Goal: Task Accomplishment & Management: Use online tool/utility

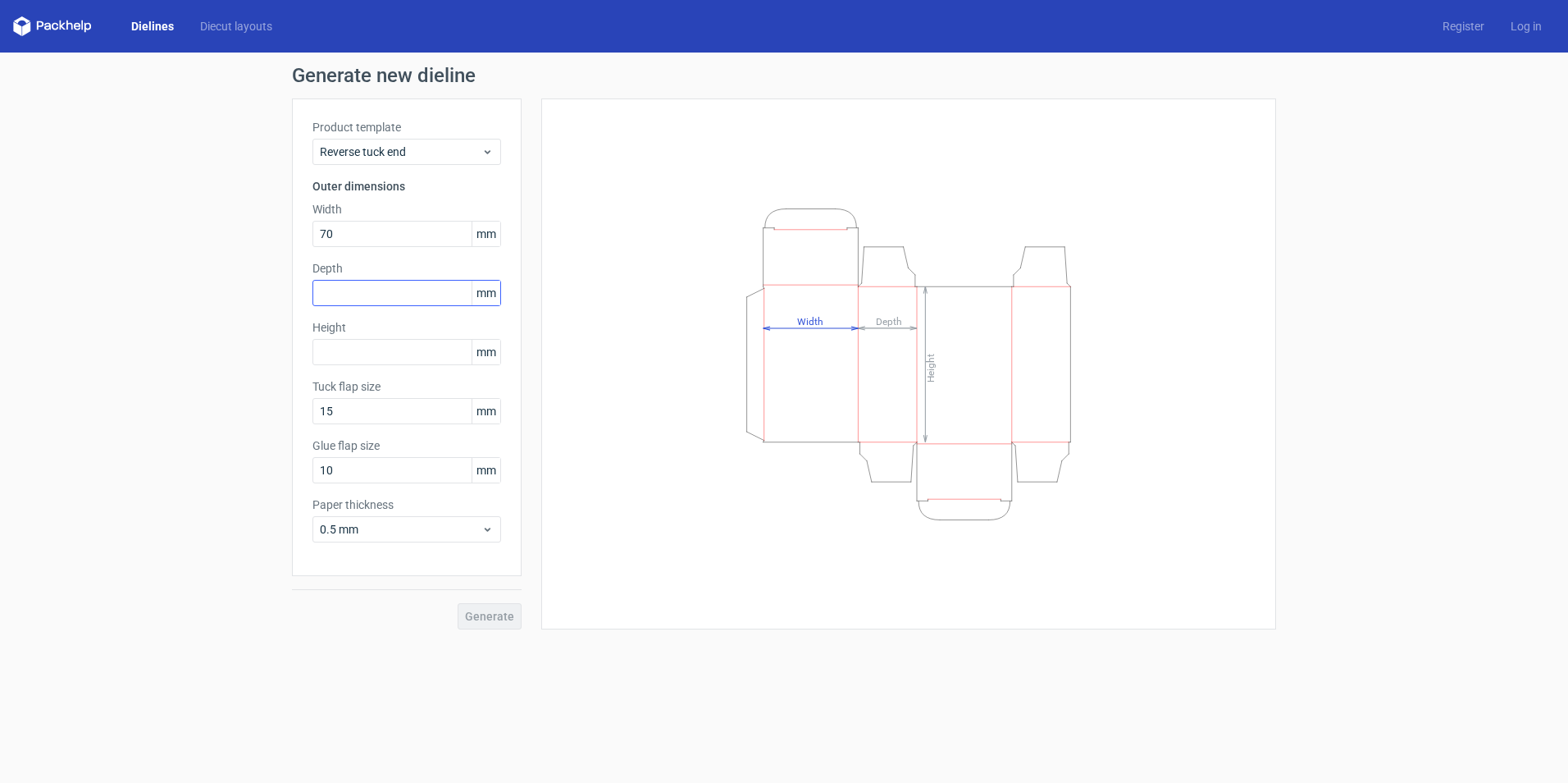
type input "70"
click at [373, 288] on input "text" at bounding box center [406, 292] width 188 height 26
type input "59"
click at [394, 358] on input "text" at bounding box center [406, 352] width 188 height 26
click at [484, 603] on button "Generate" at bounding box center [489, 615] width 64 height 26
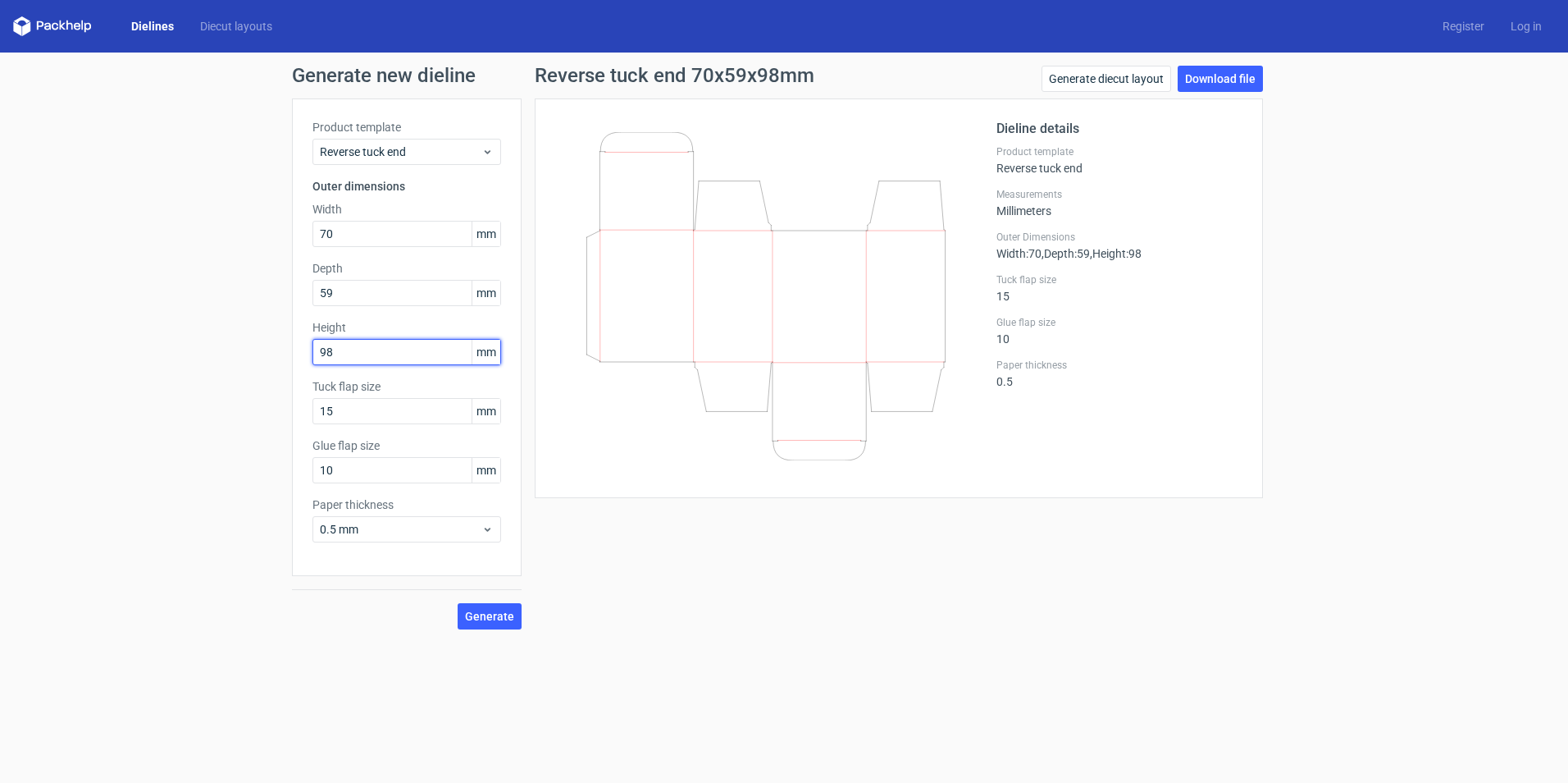
click at [351, 348] on input "98" at bounding box center [406, 352] width 188 height 26
type input "9"
click at [487, 616] on span "Generate" at bounding box center [490, 616] width 50 height 12
click at [486, 616] on span "Generate" at bounding box center [490, 616] width 50 height 12
click at [1206, 74] on link "Download file" at bounding box center [1220, 78] width 86 height 26
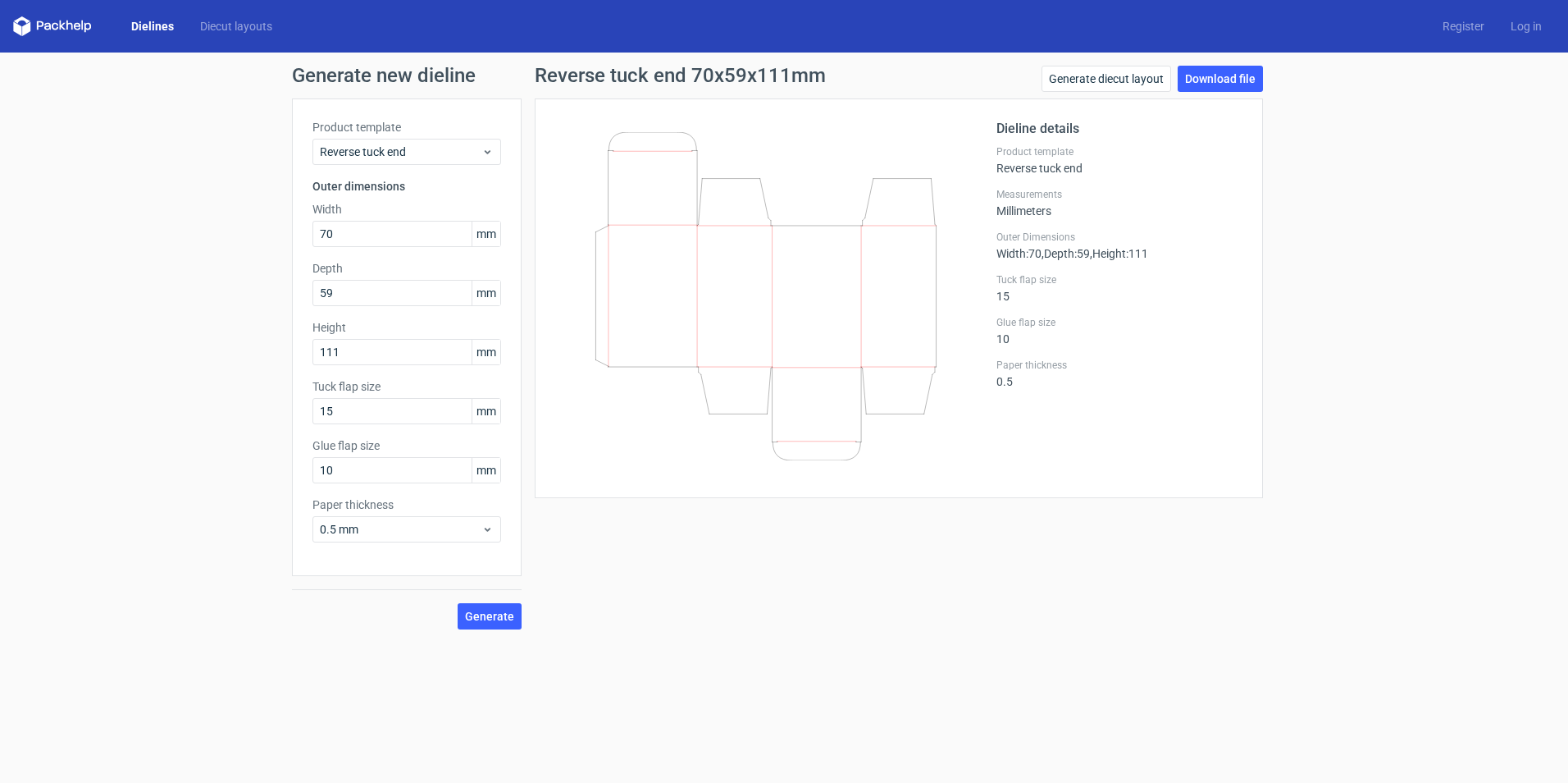
click at [1383, 389] on div "Generate new dieline Product template Reverse tuck end Outer dimensions Width 7…" at bounding box center [784, 347] width 1568 height 590
click at [399, 533] on span "0.5 mm" at bounding box center [400, 529] width 161 height 16
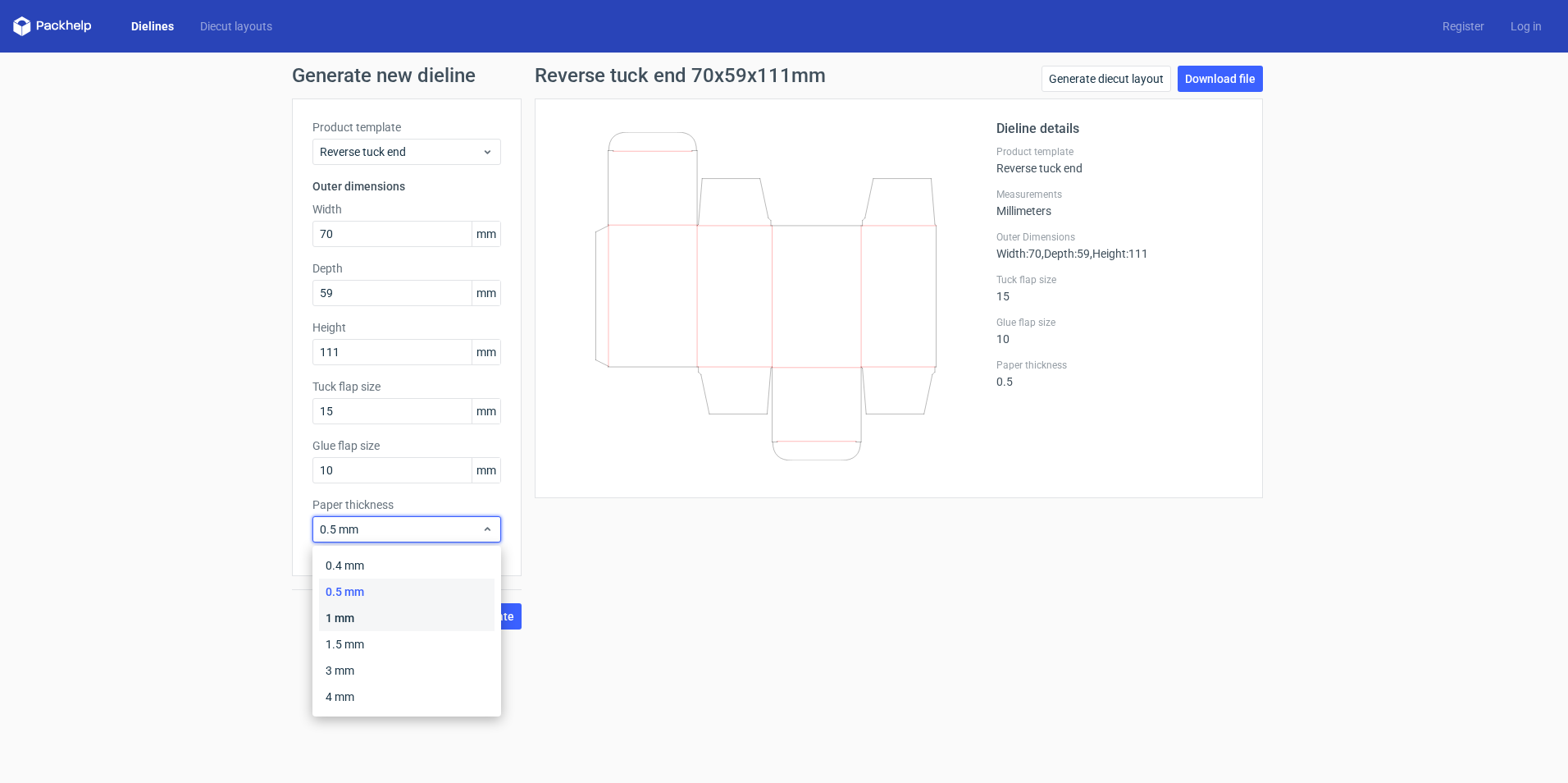
click at [363, 617] on div "1 mm" at bounding box center [407, 617] width 176 height 26
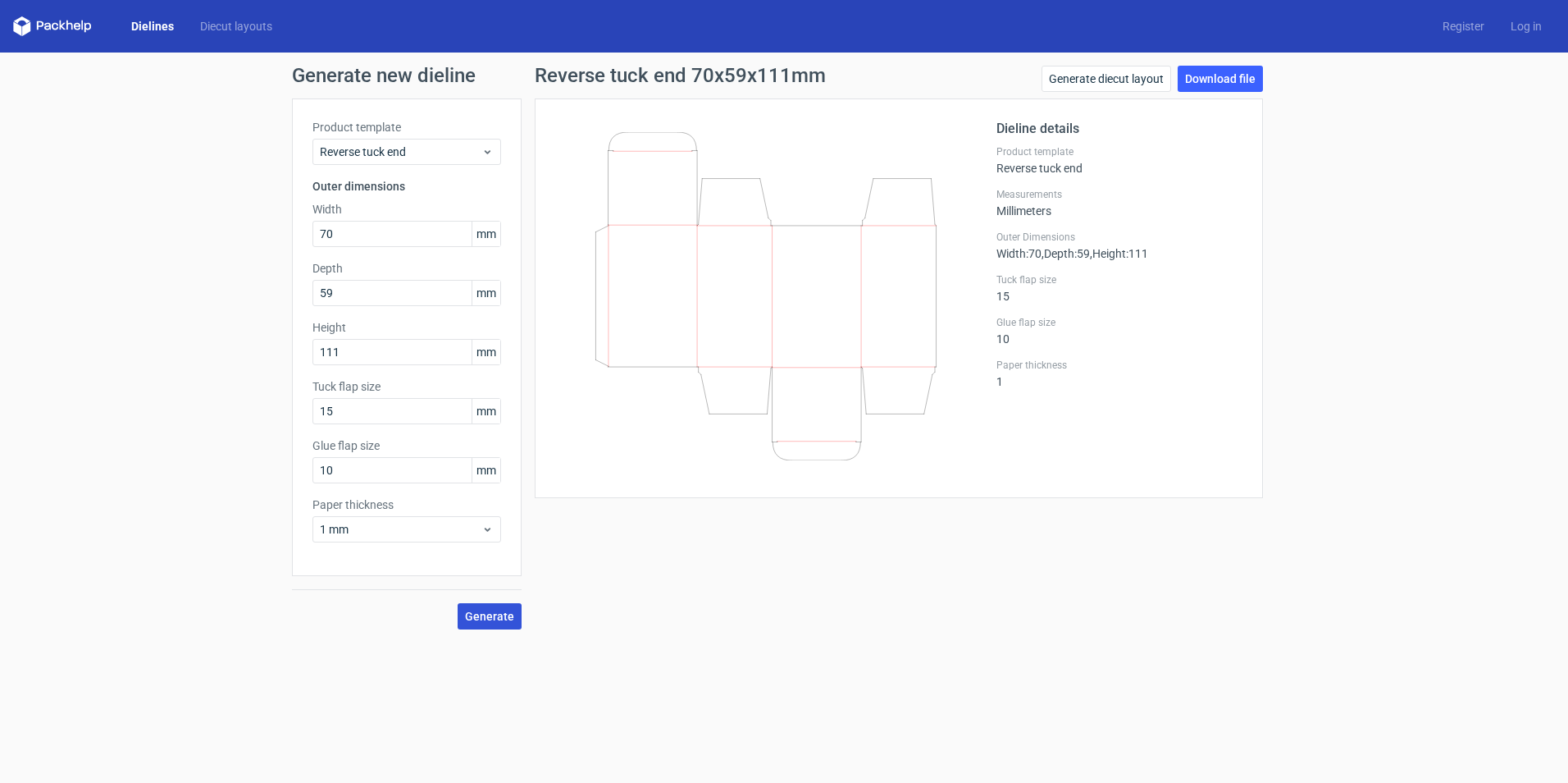
click at [500, 615] on span "Generate" at bounding box center [490, 616] width 50 height 12
click at [1224, 76] on link "Download file" at bounding box center [1220, 78] width 86 height 26
click at [353, 354] on input "111" at bounding box center [406, 352] width 188 height 26
type input "1"
type input "108"
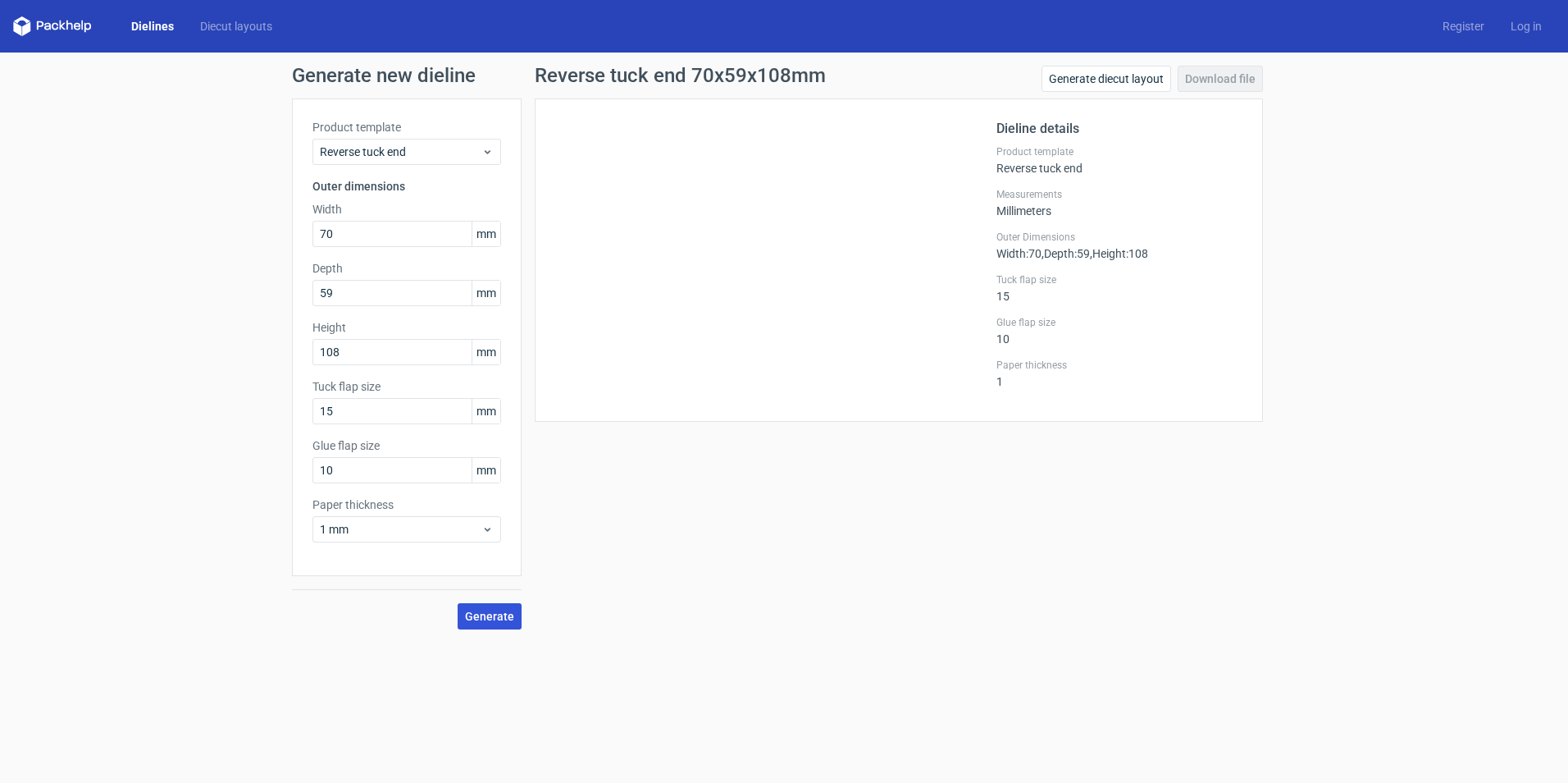
click at [499, 613] on span "Generate" at bounding box center [490, 616] width 50 height 12
click at [490, 611] on span "Generate" at bounding box center [490, 616] width 50 height 12
click at [491, 613] on span "Generate" at bounding box center [490, 616] width 50 height 12
click at [1393, 365] on div "Generate new dieline Product template Reverse tuck end Outer dimensions Width 7…" at bounding box center [784, 347] width 1568 height 590
click at [503, 608] on button "Generate" at bounding box center [489, 615] width 64 height 26
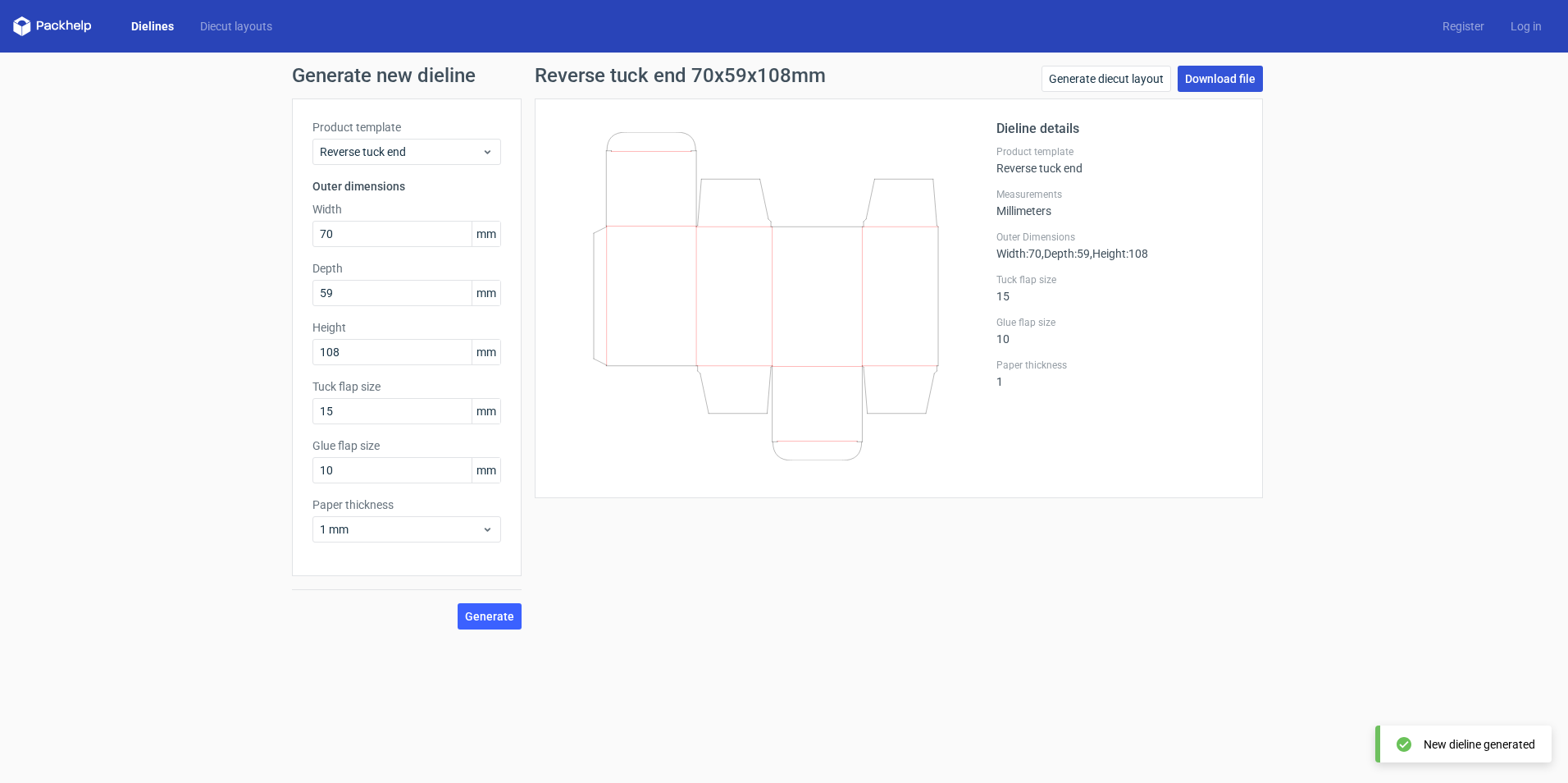
click at [1223, 68] on link "Download file" at bounding box center [1220, 78] width 86 height 26
click at [503, 615] on span "Generate" at bounding box center [490, 616] width 50 height 12
click at [500, 613] on span "Generate" at bounding box center [490, 616] width 50 height 12
click at [1221, 81] on link "Download file" at bounding box center [1220, 78] width 86 height 26
click at [509, 619] on span "Generate" at bounding box center [490, 616] width 50 height 12
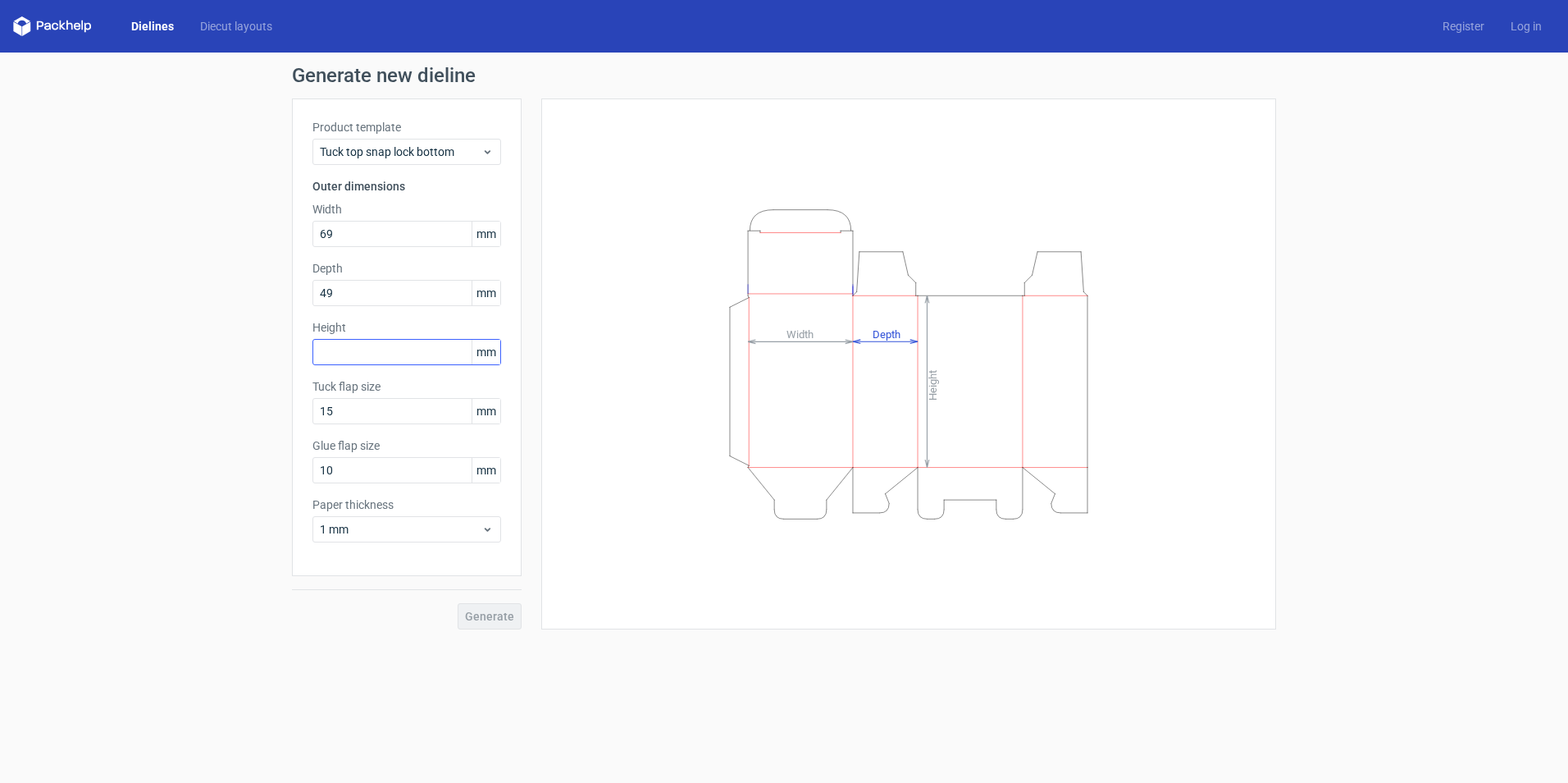
type input "49"
click at [340, 355] on input "text" at bounding box center [406, 352] width 188 height 26
type input "8"
type input "107"
click at [481, 611] on span "Generate" at bounding box center [490, 616] width 50 height 12
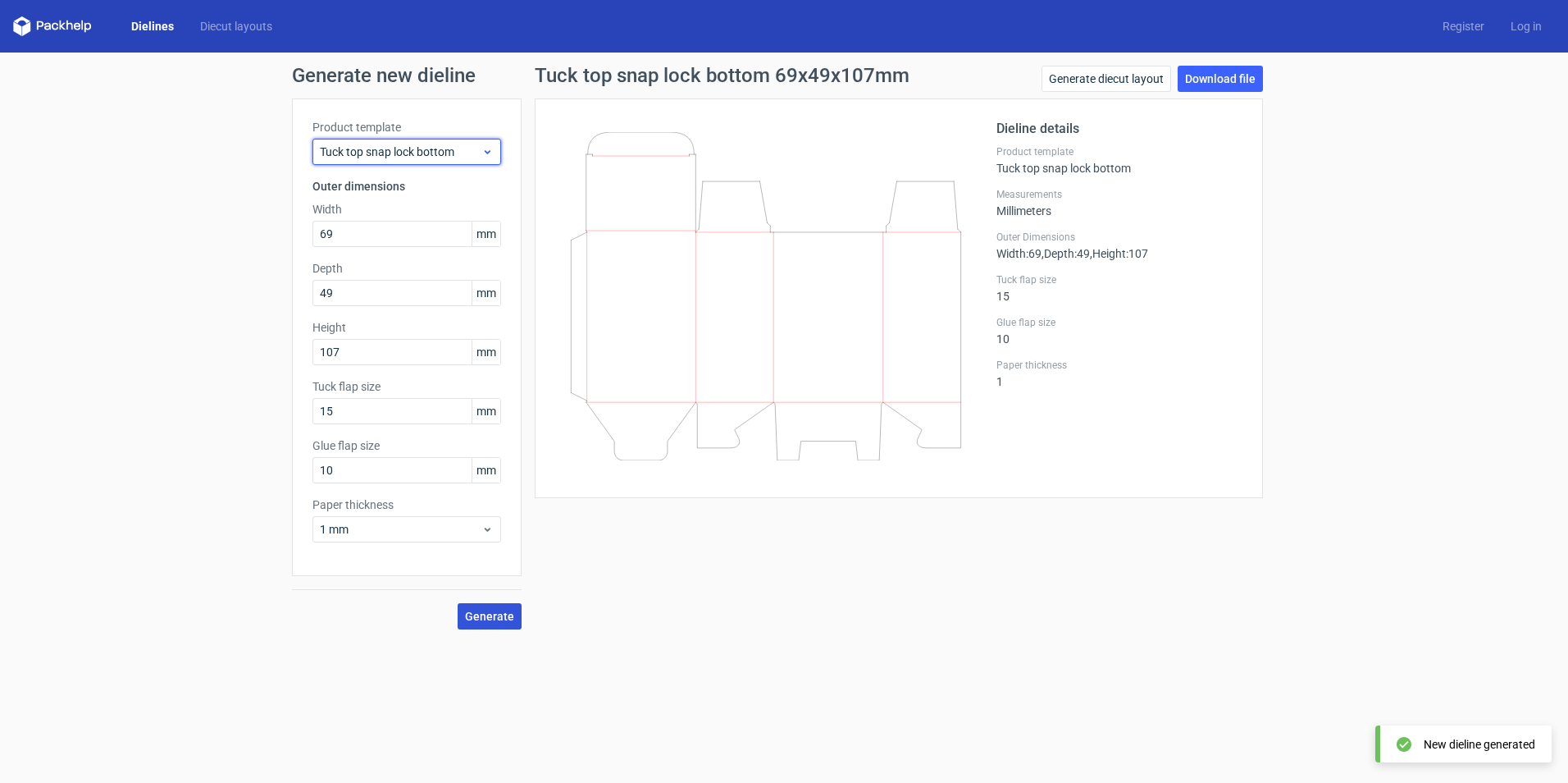
click at [409, 150] on span "Tuck top snap lock bottom" at bounding box center [400, 152] width 161 height 16
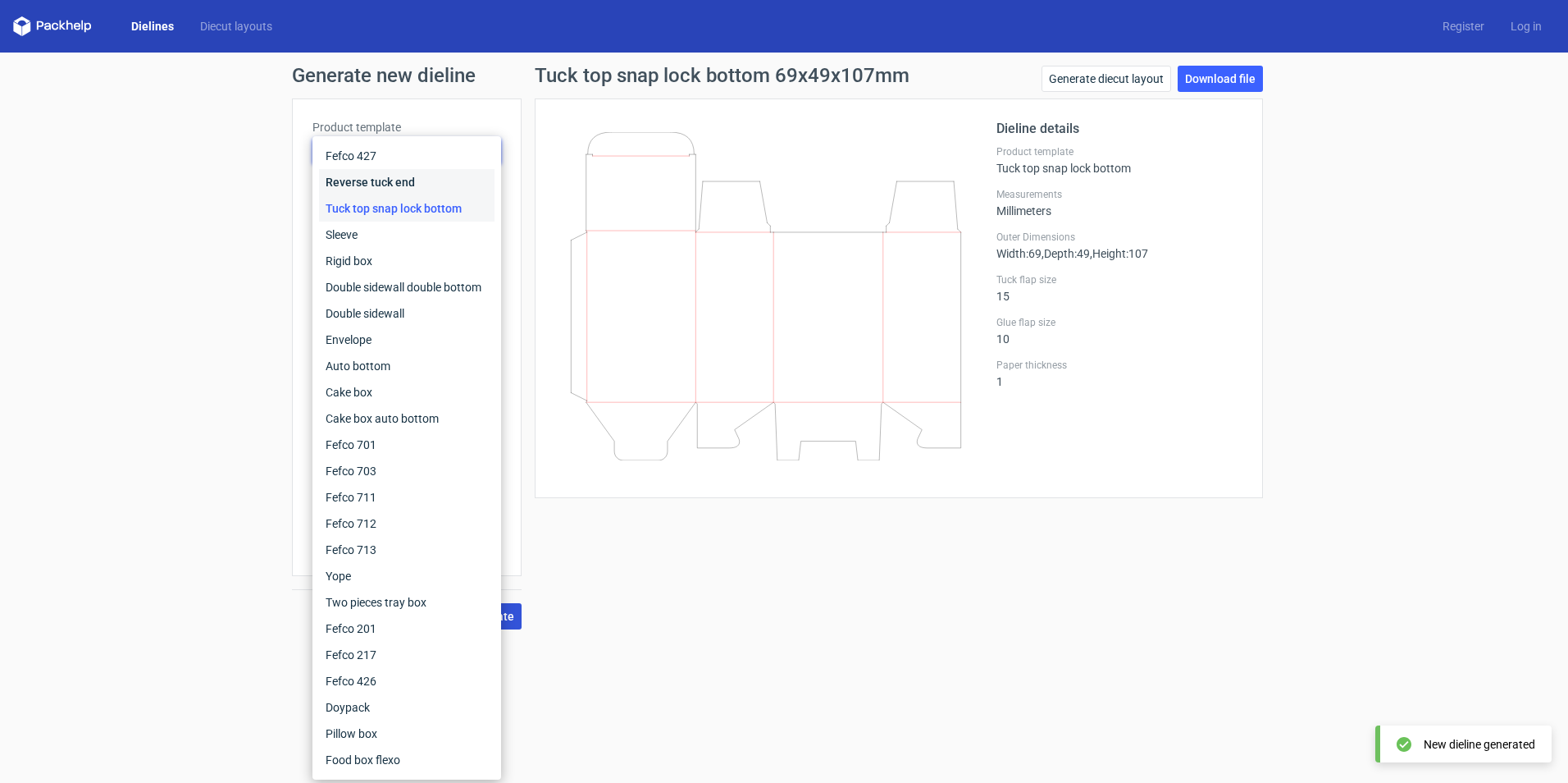
click at [390, 179] on div "Reverse tuck end" at bounding box center [407, 181] width 176 height 26
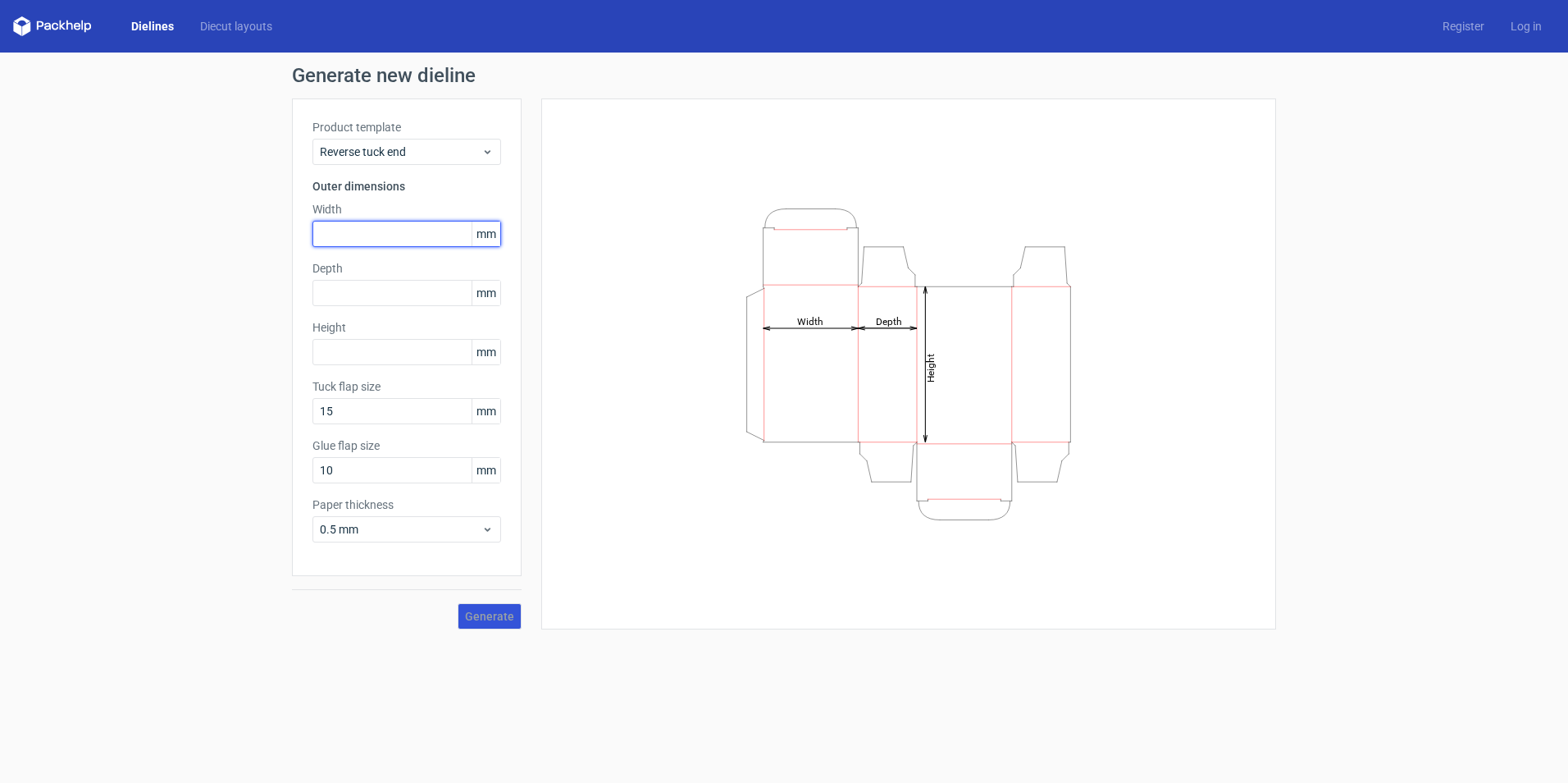
click at [348, 233] on input "text" at bounding box center [406, 234] width 188 height 26
type input "7"
type input "57"
click at [348, 294] on input "text" at bounding box center [406, 292] width 188 height 26
type input "50"
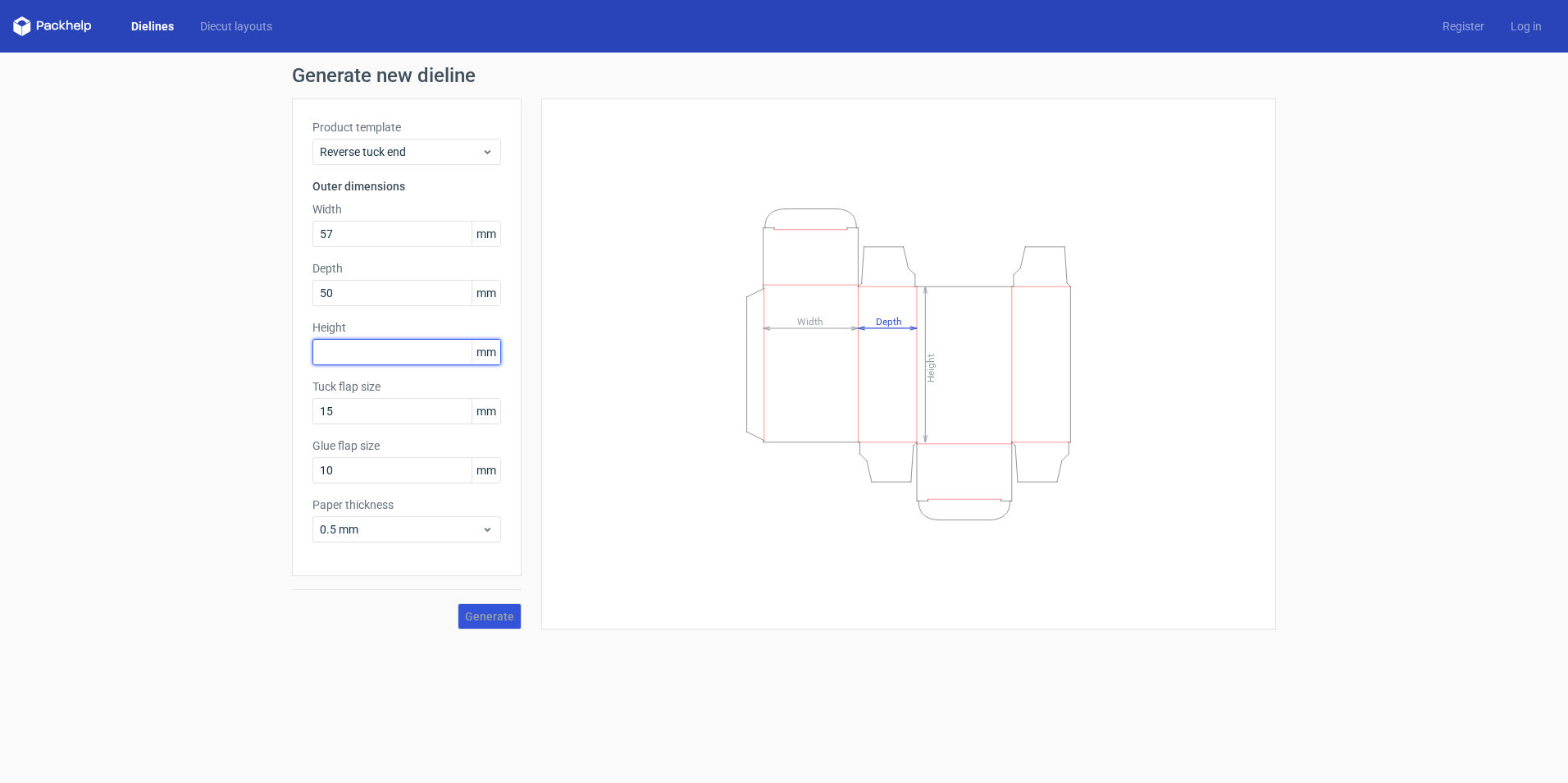
click at [367, 357] on input "text" at bounding box center [406, 352] width 188 height 26
type input "109"
click at [489, 611] on span "Generate" at bounding box center [490, 616] width 50 height 12
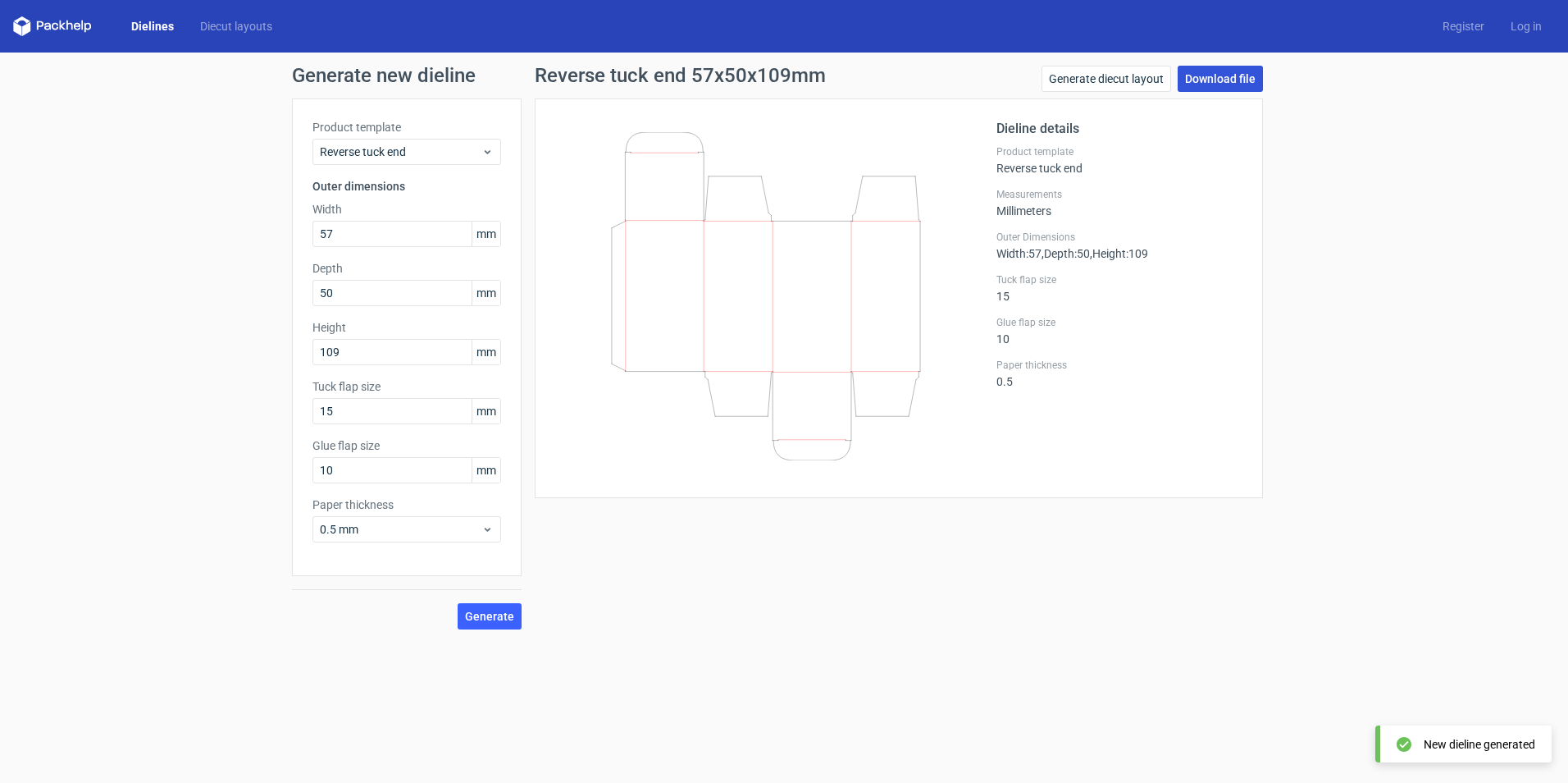
click at [1224, 77] on link "Download file" at bounding box center [1220, 78] width 86 height 26
